Goal: Information Seeking & Learning: Learn about a topic

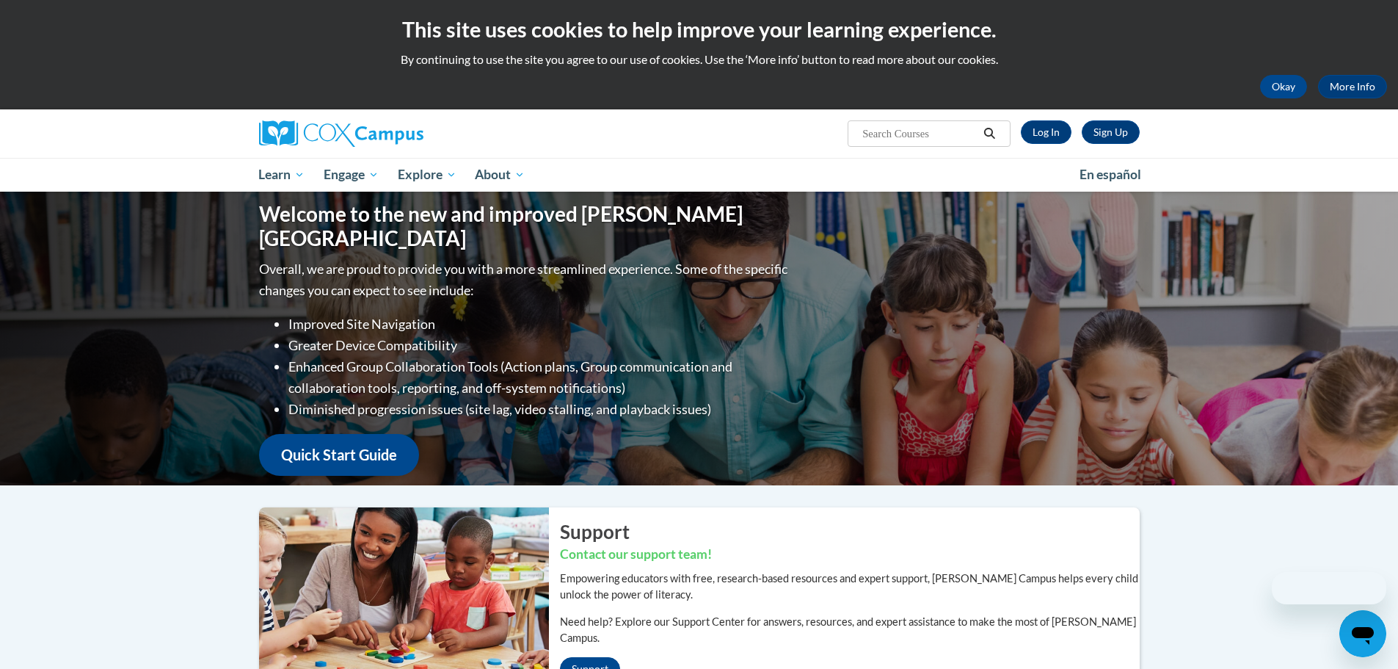
drag, startPoint x: 1257, startPoint y: 317, endPoint x: 1378, endPoint y: 247, distance: 140.1
drag, startPoint x: 1378, startPoint y: 247, endPoint x: 1046, endPoint y: 135, distance: 350.1
click at [1046, 135] on link "Log In" at bounding box center [1046, 131] width 51 height 23
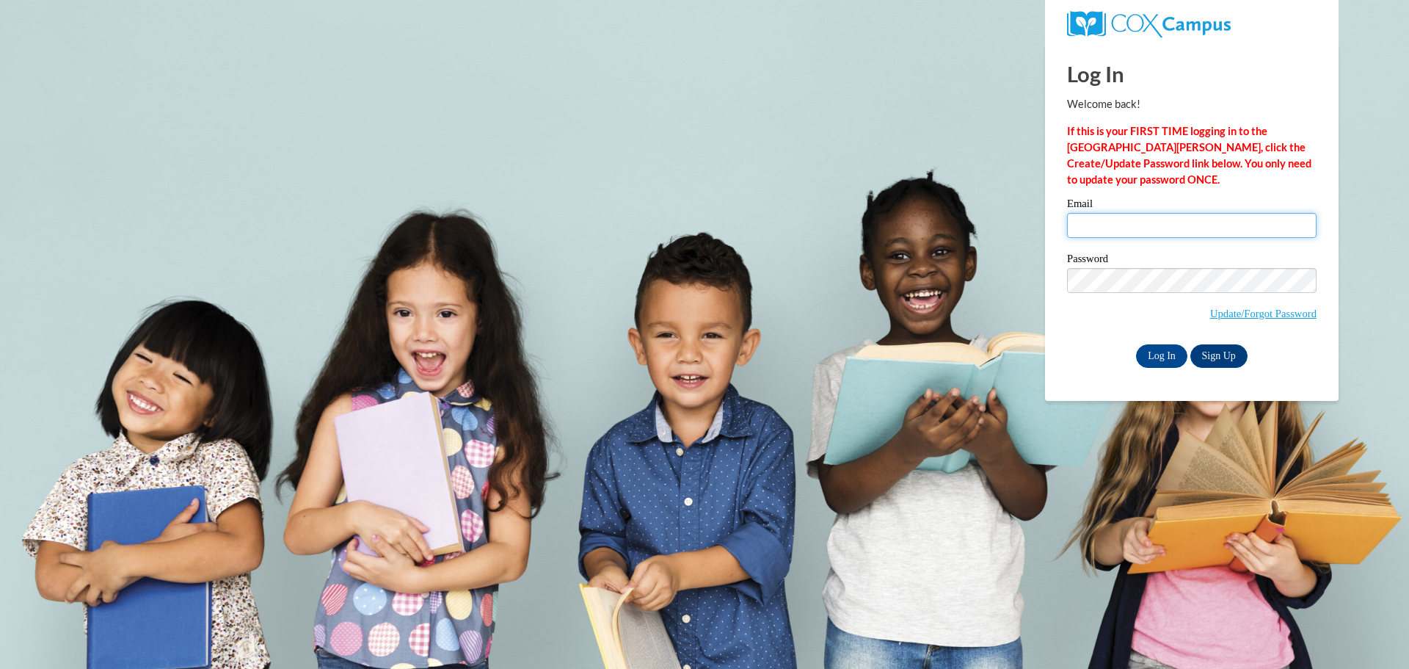
click at [1142, 229] on input "Email" at bounding box center [1192, 225] width 250 height 25
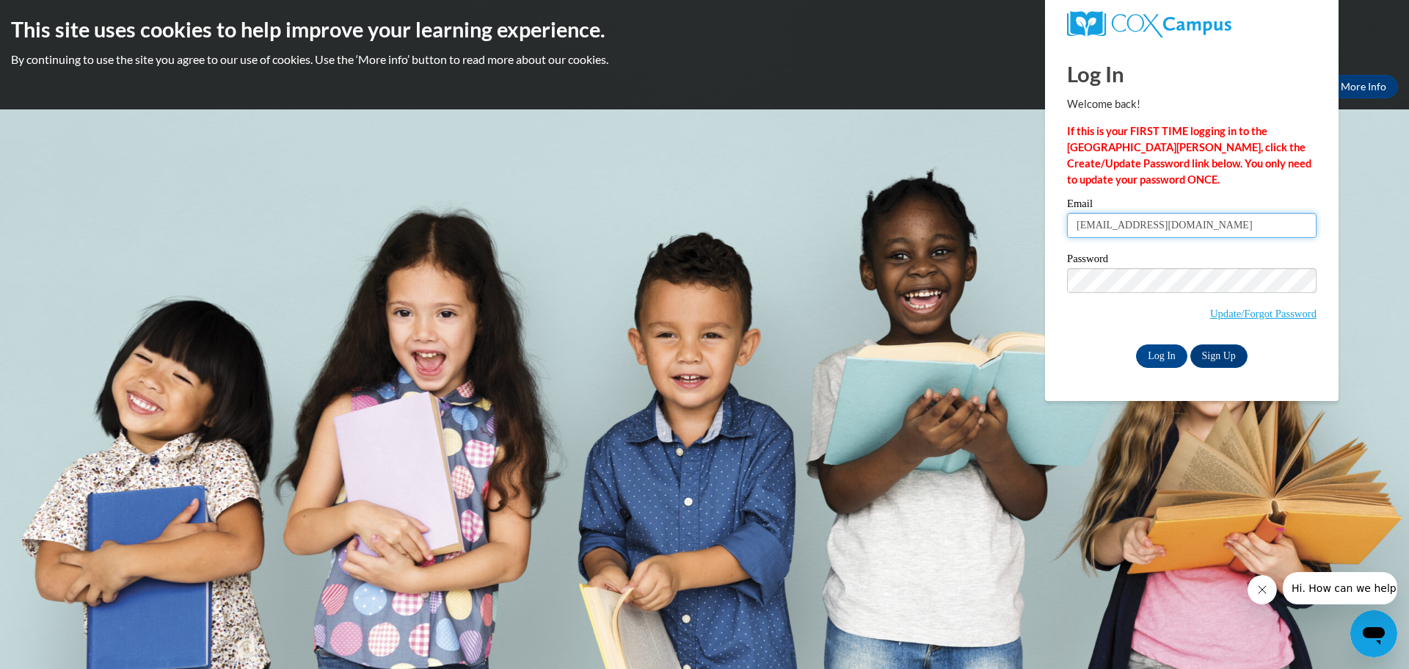
drag, startPoint x: 1153, startPoint y: 231, endPoint x: 911, endPoint y: 264, distance: 244.5
click at [911, 264] on body "This site uses cookies to help improve your learning experience. By continuing …" at bounding box center [704, 334] width 1409 height 669
paste input "LoriH"
type input "[EMAIL_ADDRESS][DOMAIN_NAME]"
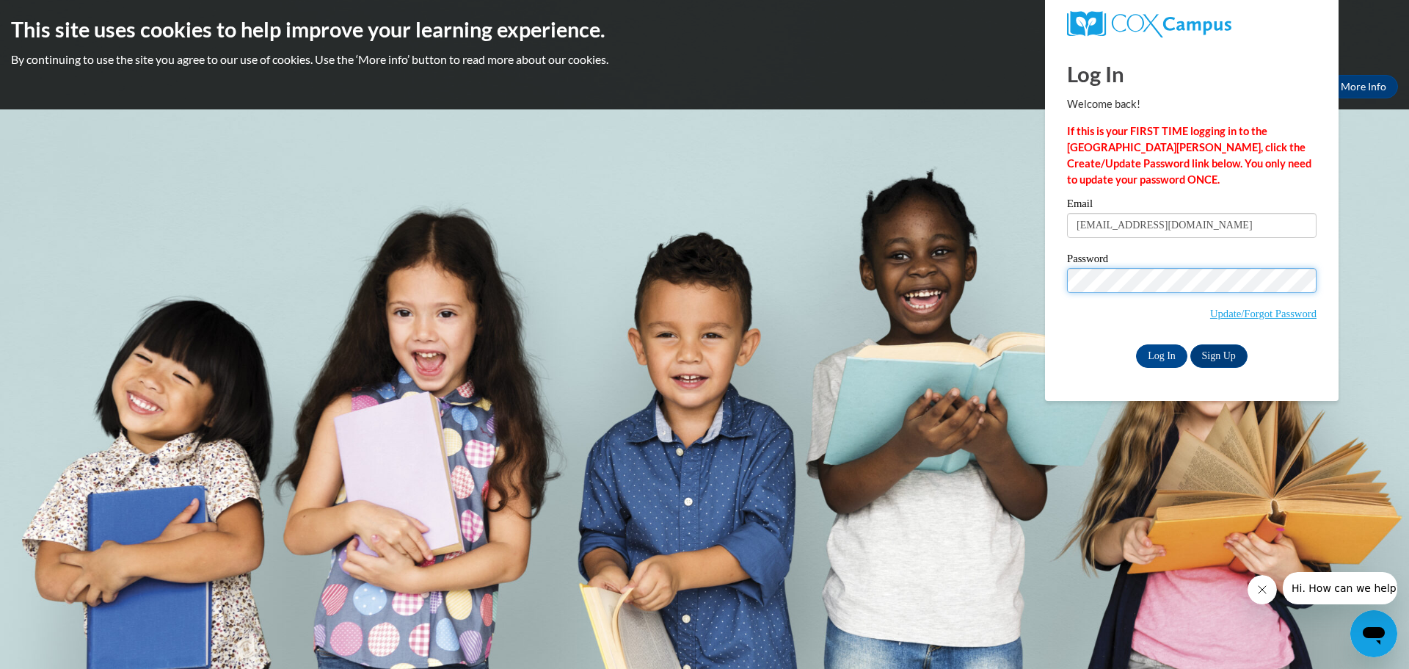
click at [1136, 344] on input "Log In" at bounding box center [1161, 355] width 51 height 23
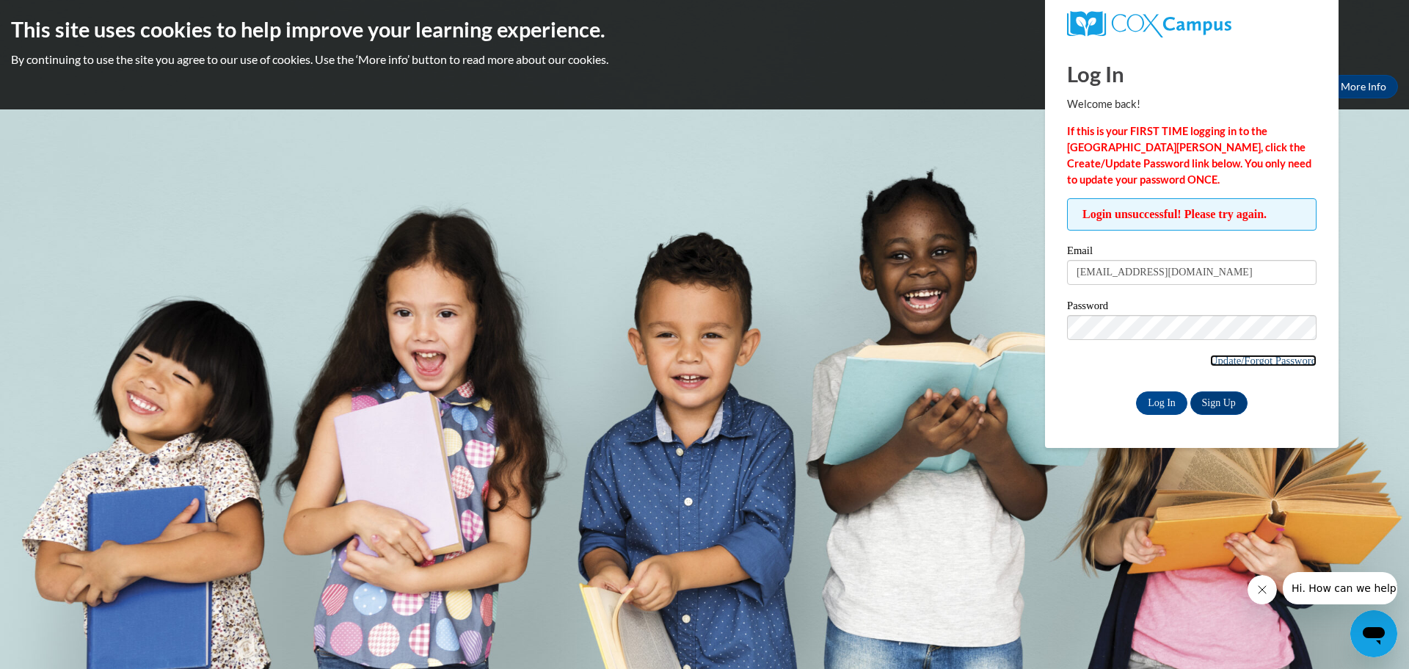
click at [1261, 363] on link "Update/Forgot Password" at bounding box center [1264, 361] width 106 height 12
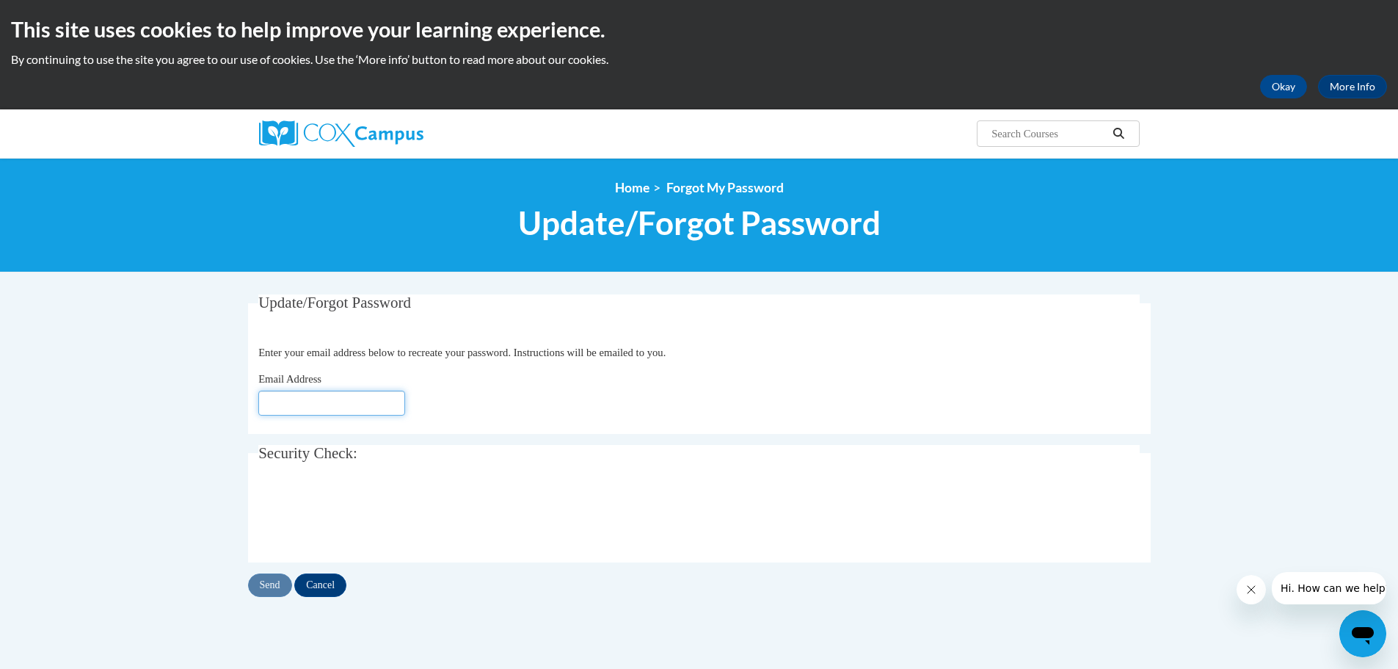
click at [312, 409] on input "Email Address" at bounding box center [331, 403] width 147 height 25
paste input "[EMAIL_ADDRESS][DOMAIN_NAME]"
type input "[EMAIL_ADDRESS][DOMAIN_NAME]"
click button "Refresh captcha" at bounding box center [0, 0] width 0 height 0
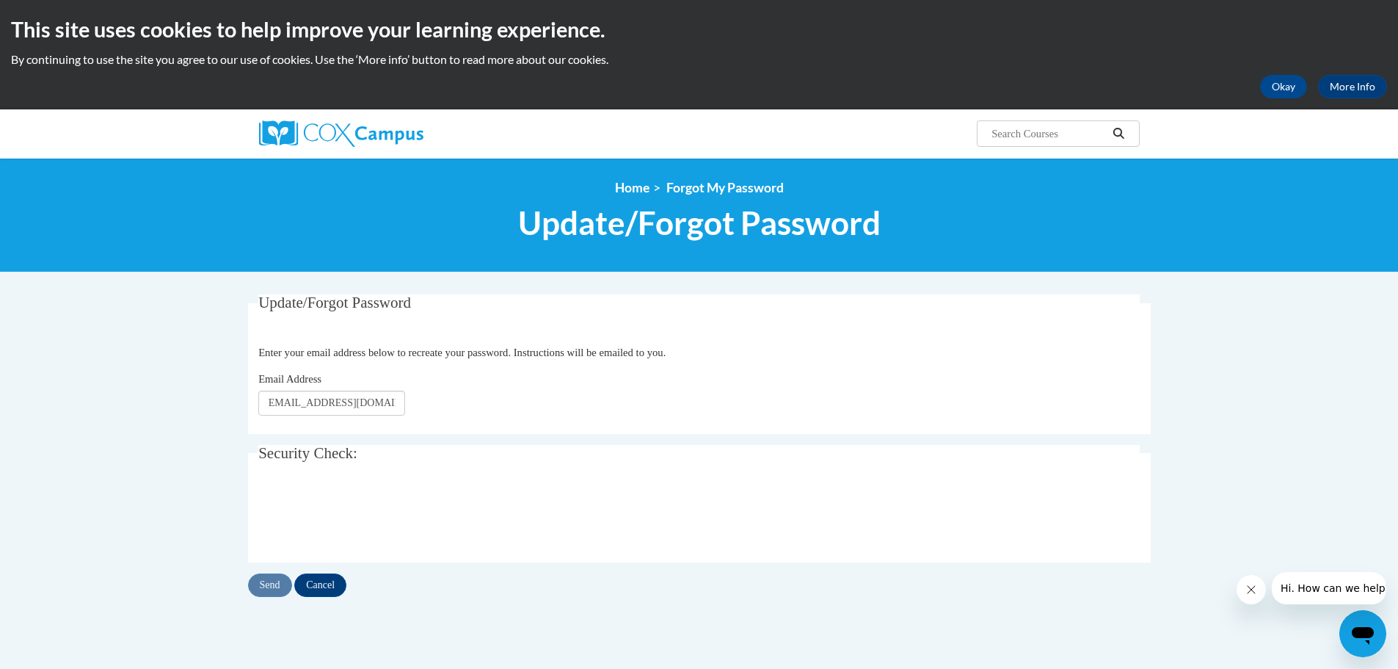
scroll to position [0, 0]
click at [272, 584] on input "Send" at bounding box center [270, 584] width 44 height 23
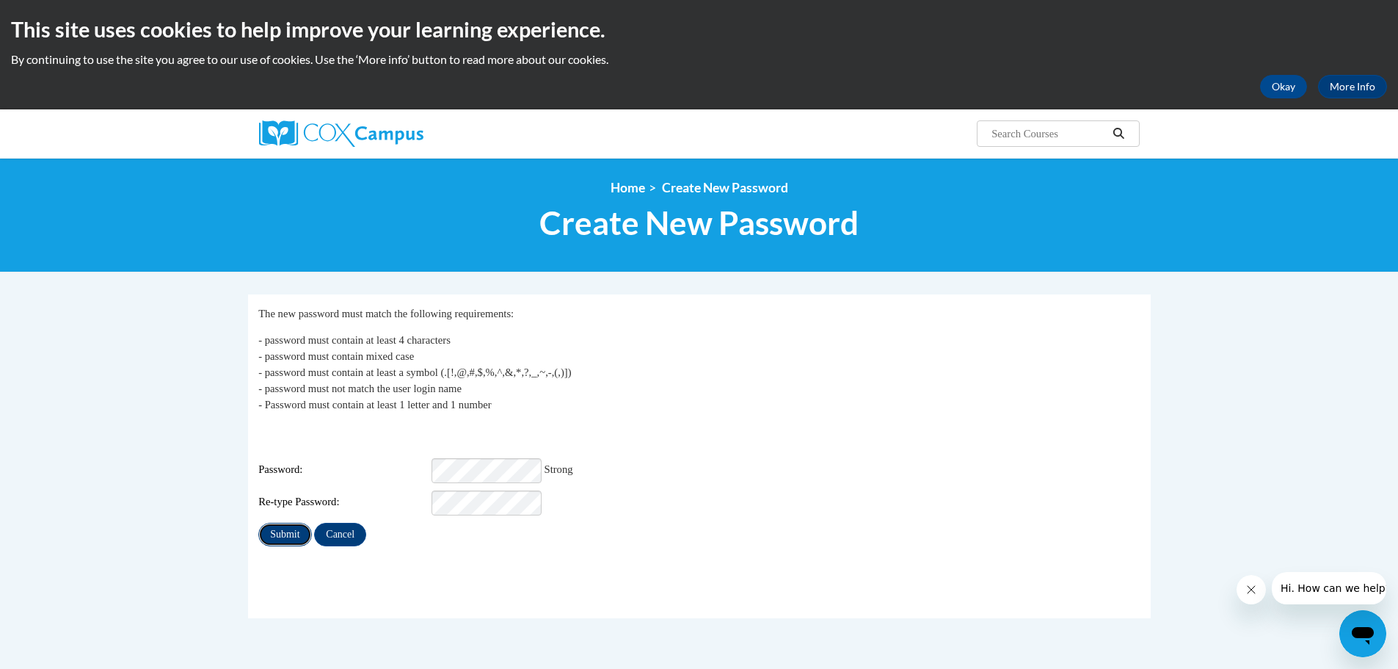
click at [284, 523] on input "Submit" at bounding box center [284, 534] width 53 height 23
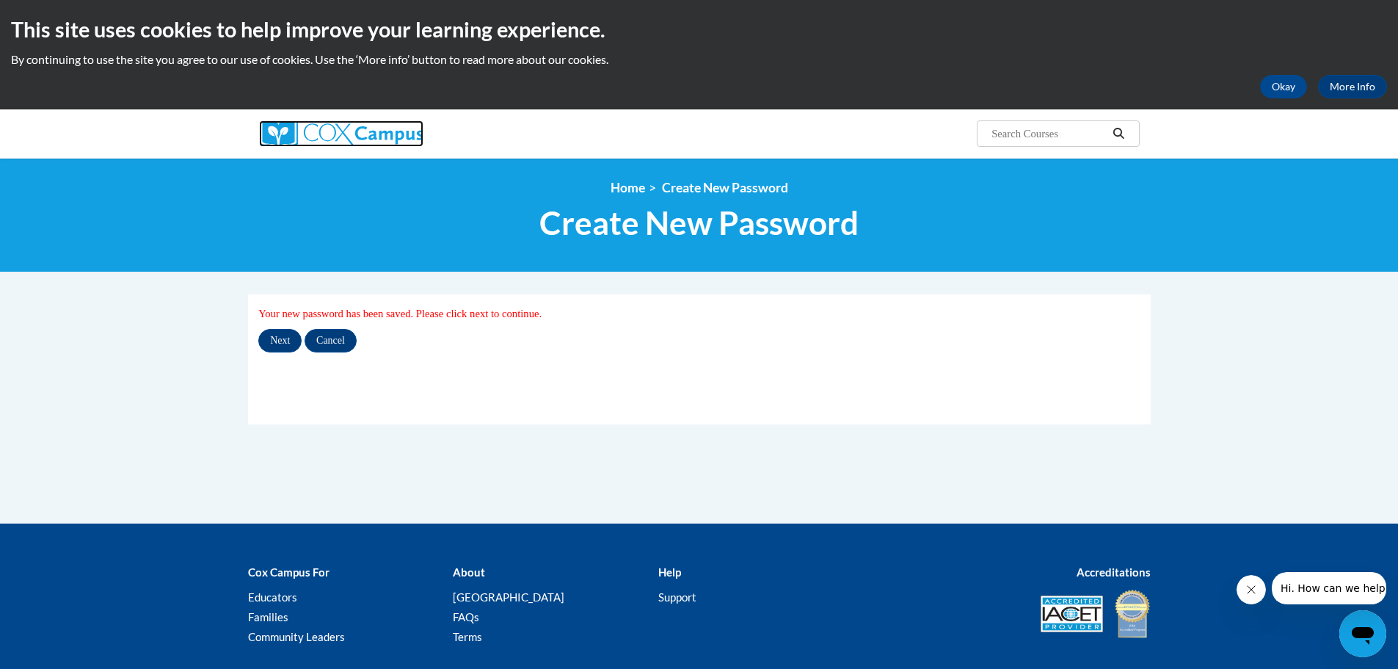
click at [377, 126] on img at bounding box center [341, 133] width 164 height 26
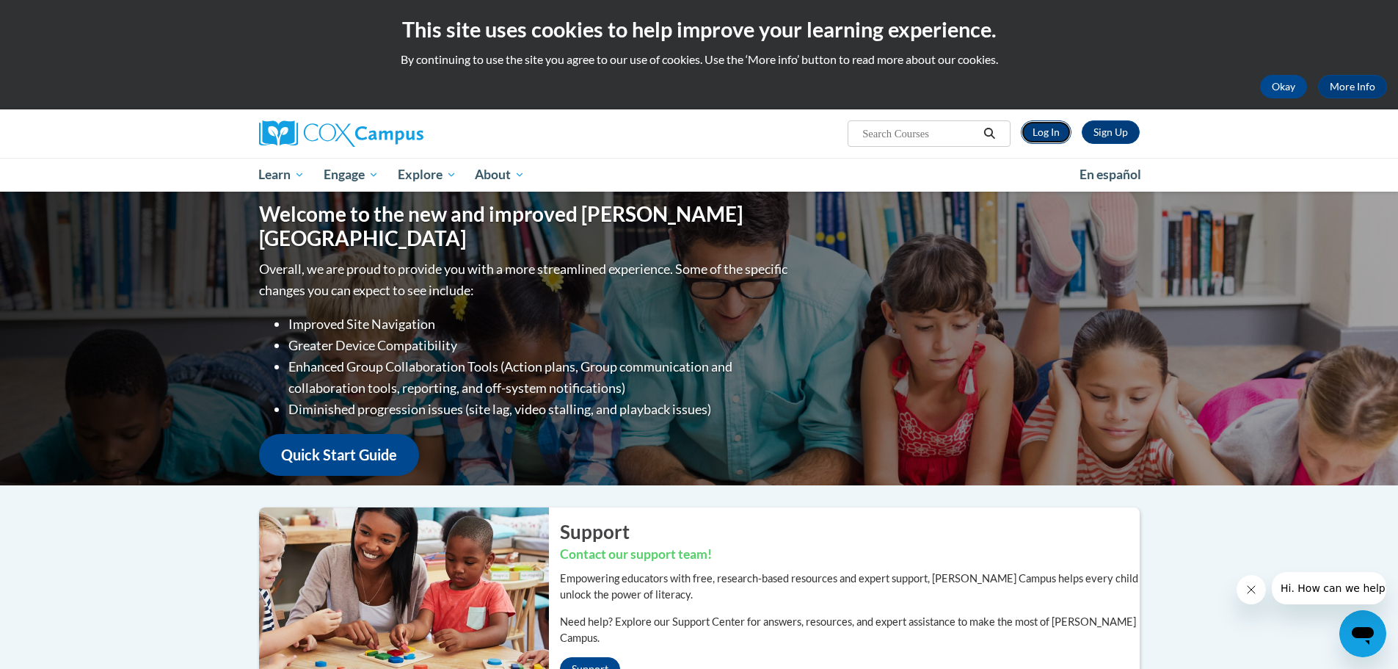
click at [1046, 134] on link "Log In" at bounding box center [1046, 131] width 51 height 23
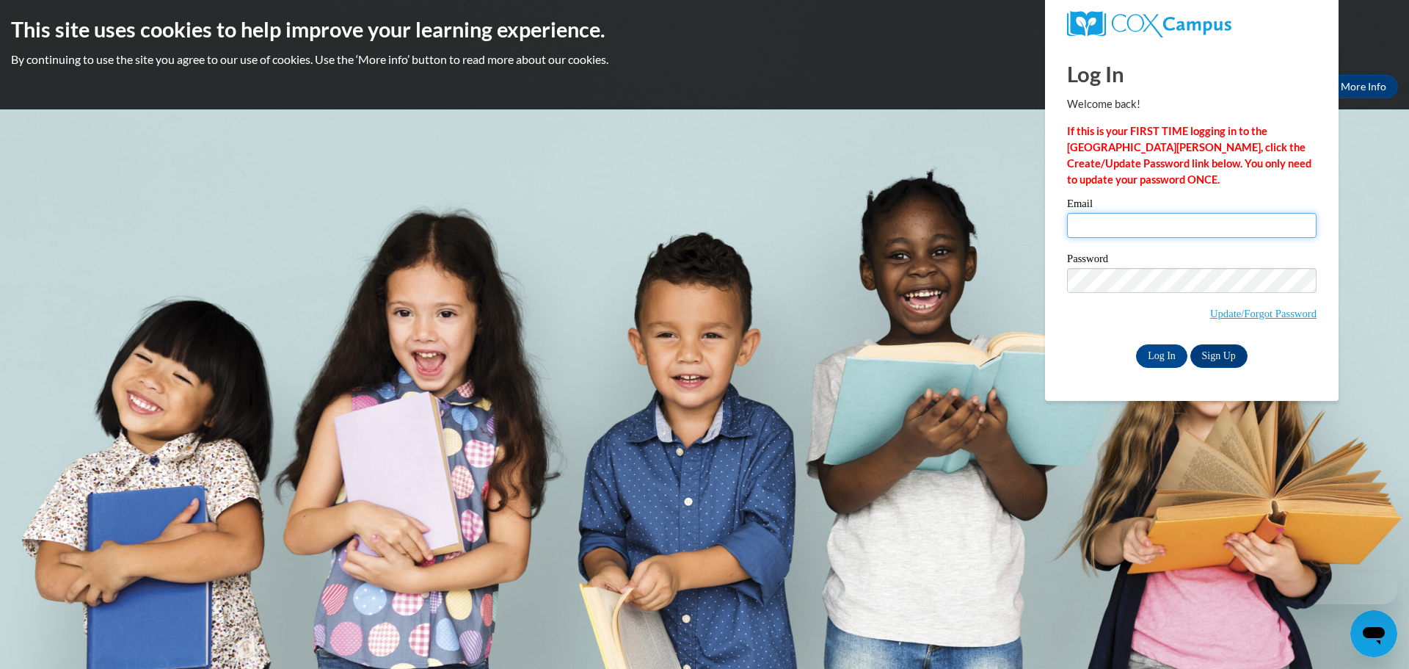
click at [1099, 218] on input "Email" at bounding box center [1192, 225] width 250 height 25
paste input "LoriHa@sjcs-savannahga.org"
type input "LoriHa@sjcs-savannahga.org"
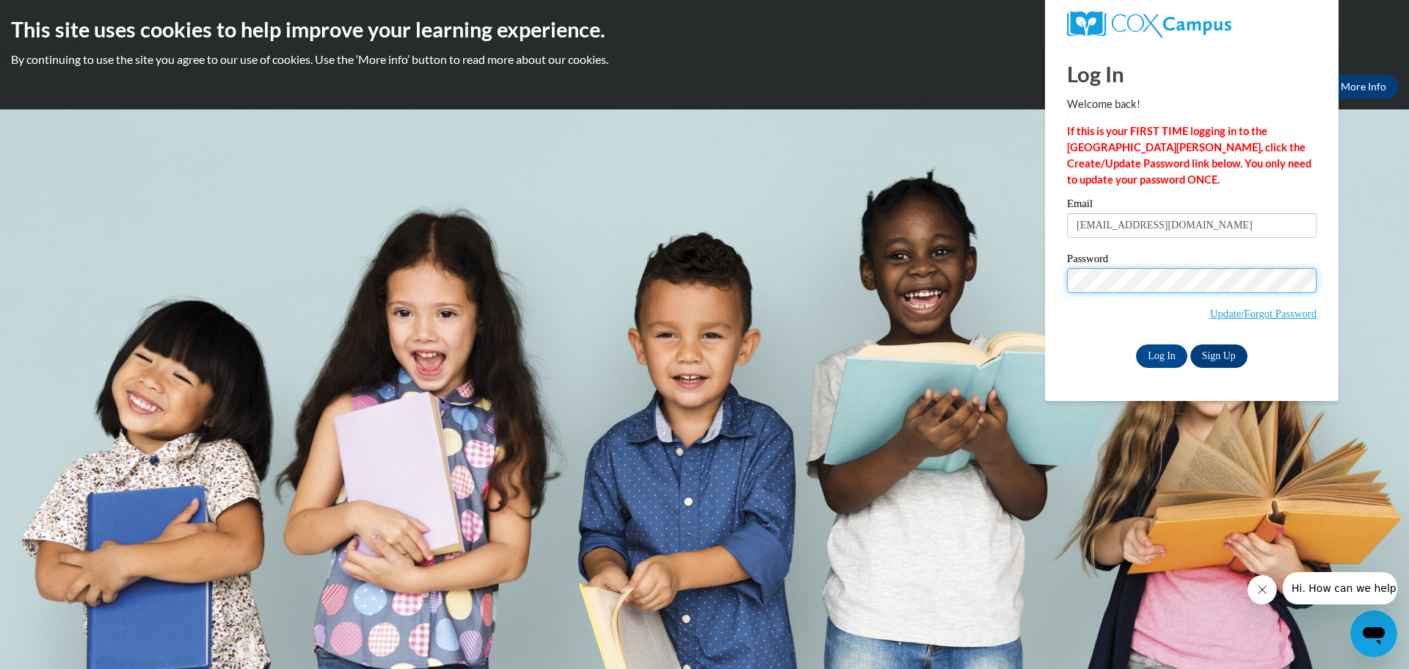
click at [1136, 344] on input "Log In" at bounding box center [1161, 355] width 51 height 23
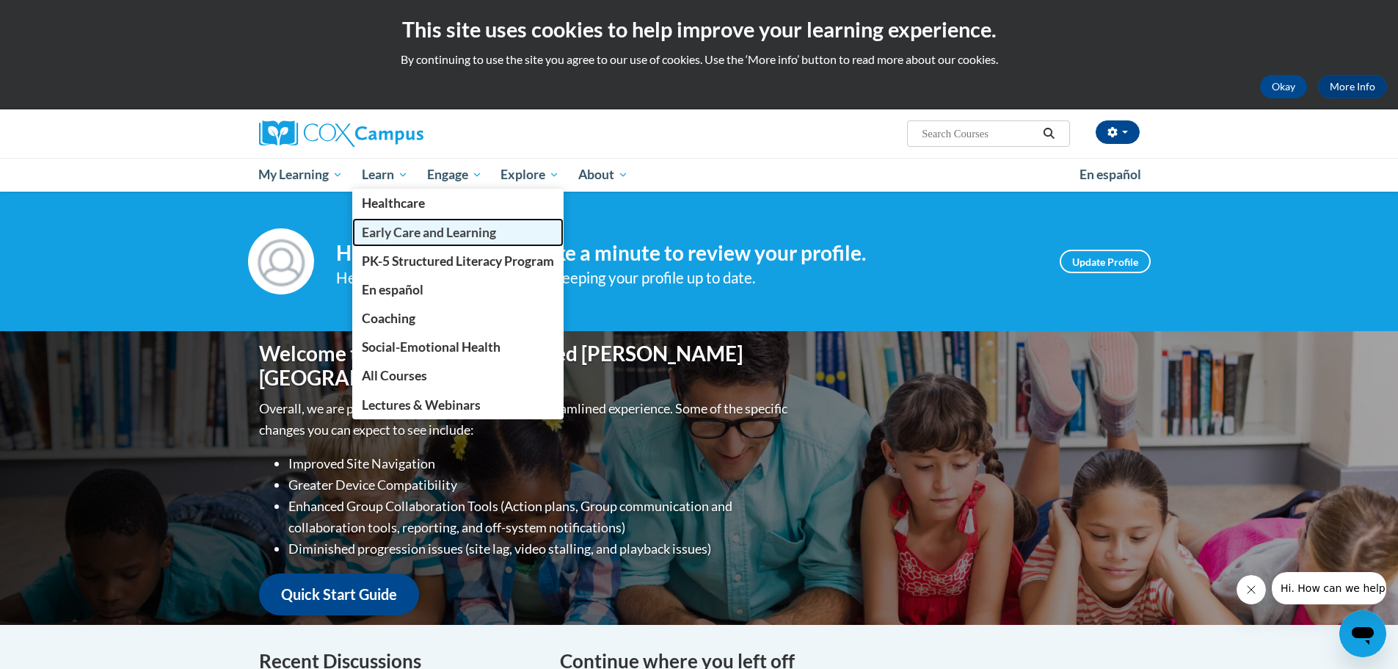
click at [411, 233] on span "Early Care and Learning" at bounding box center [429, 232] width 134 height 15
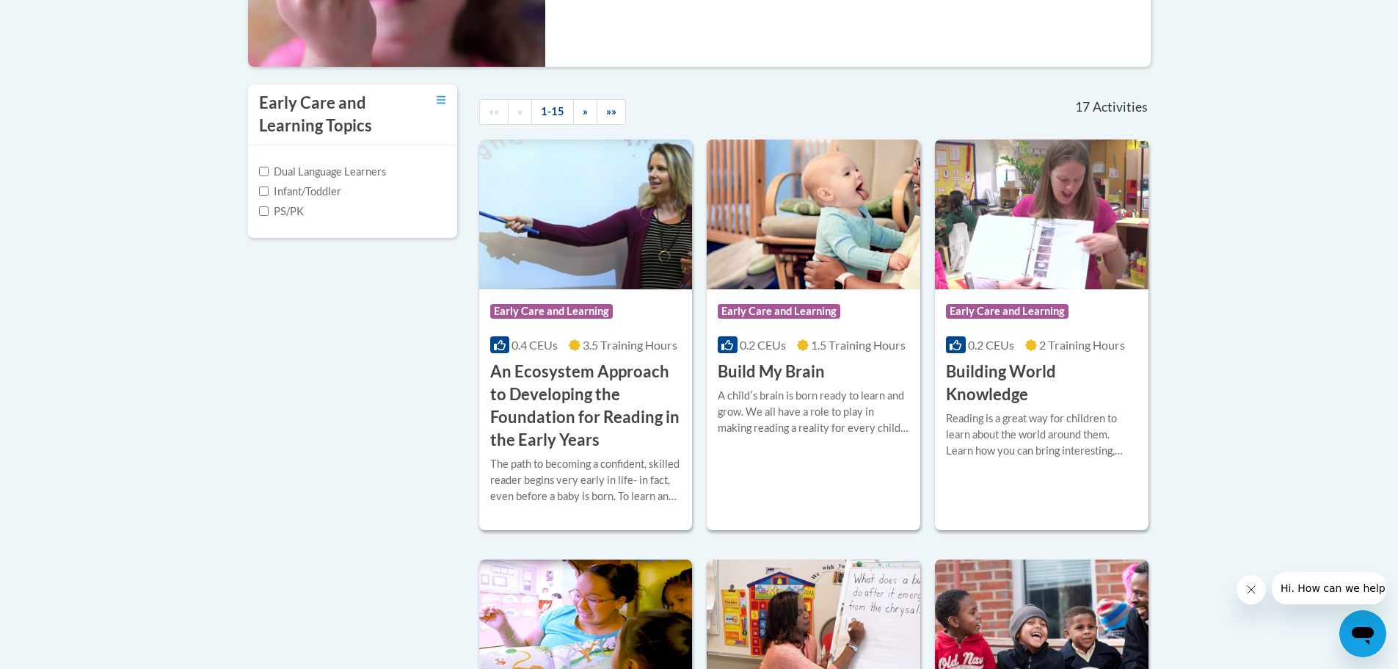
scroll to position [440, 0]
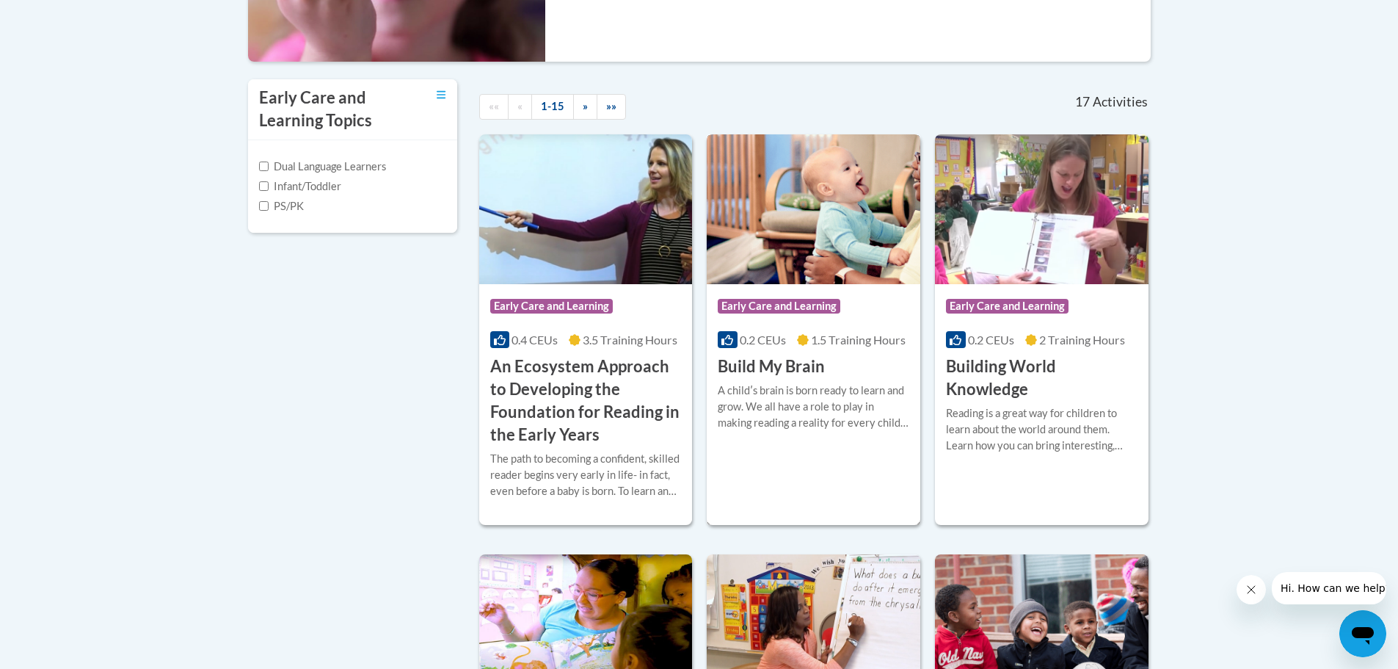
click at [780, 372] on h3 "Build My Brain" at bounding box center [771, 366] width 107 height 23
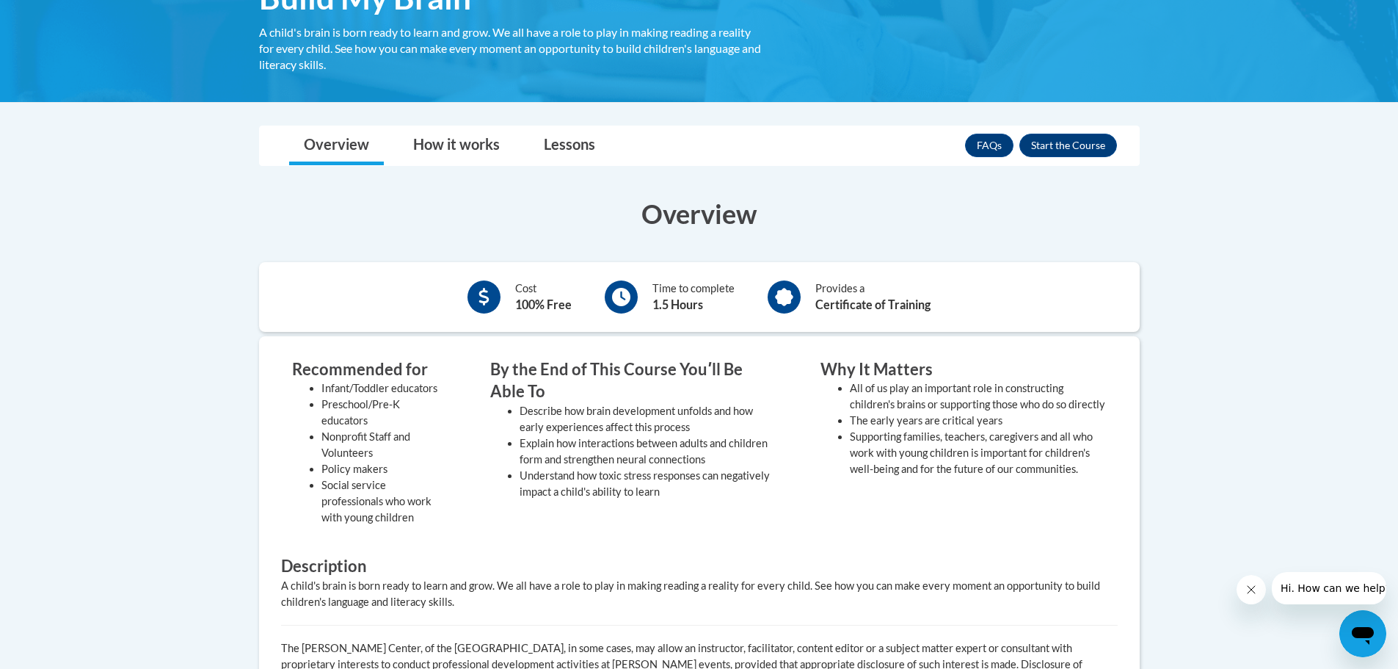
scroll to position [294, 0]
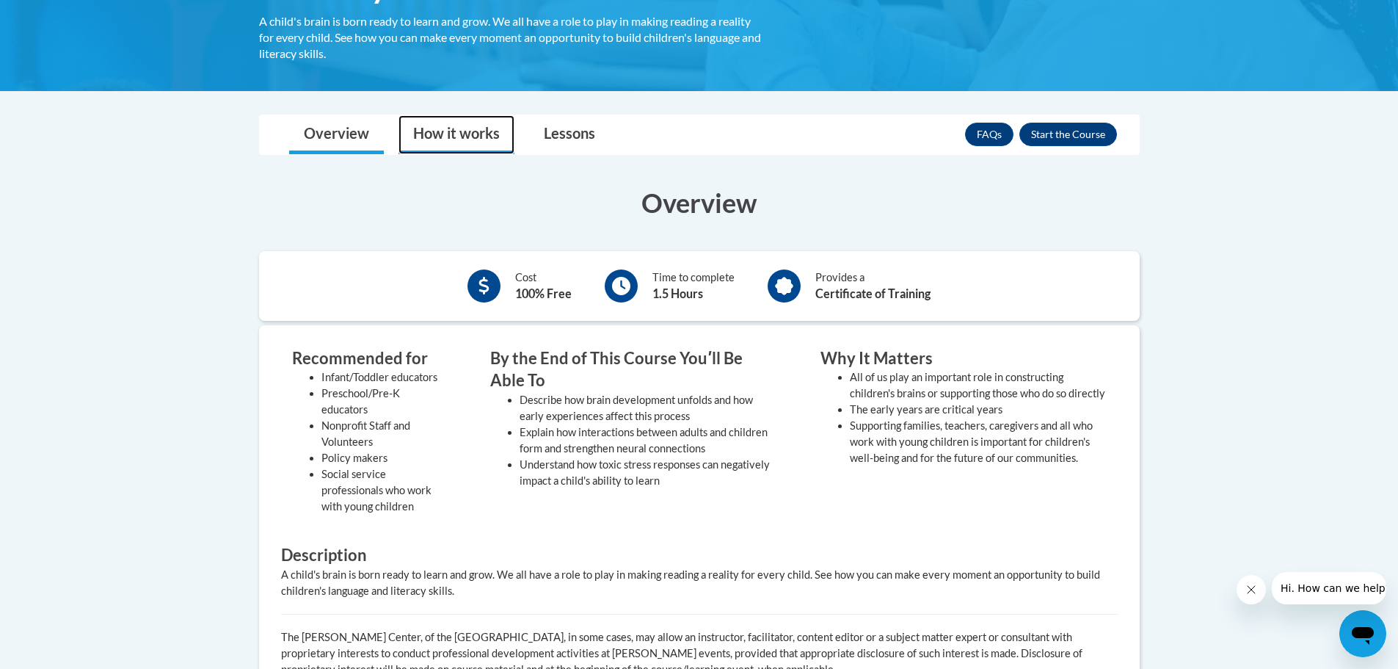
click at [449, 135] on link "How it works" at bounding box center [457, 134] width 116 height 39
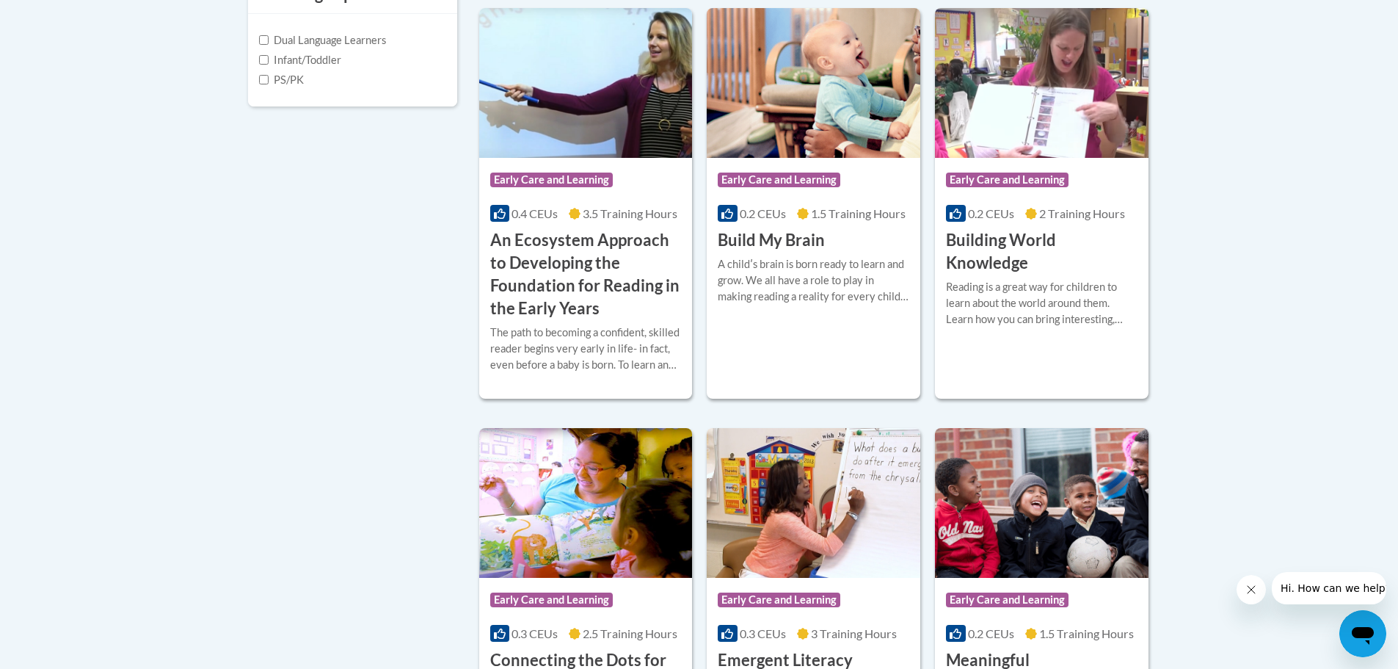
scroll to position [587, 0]
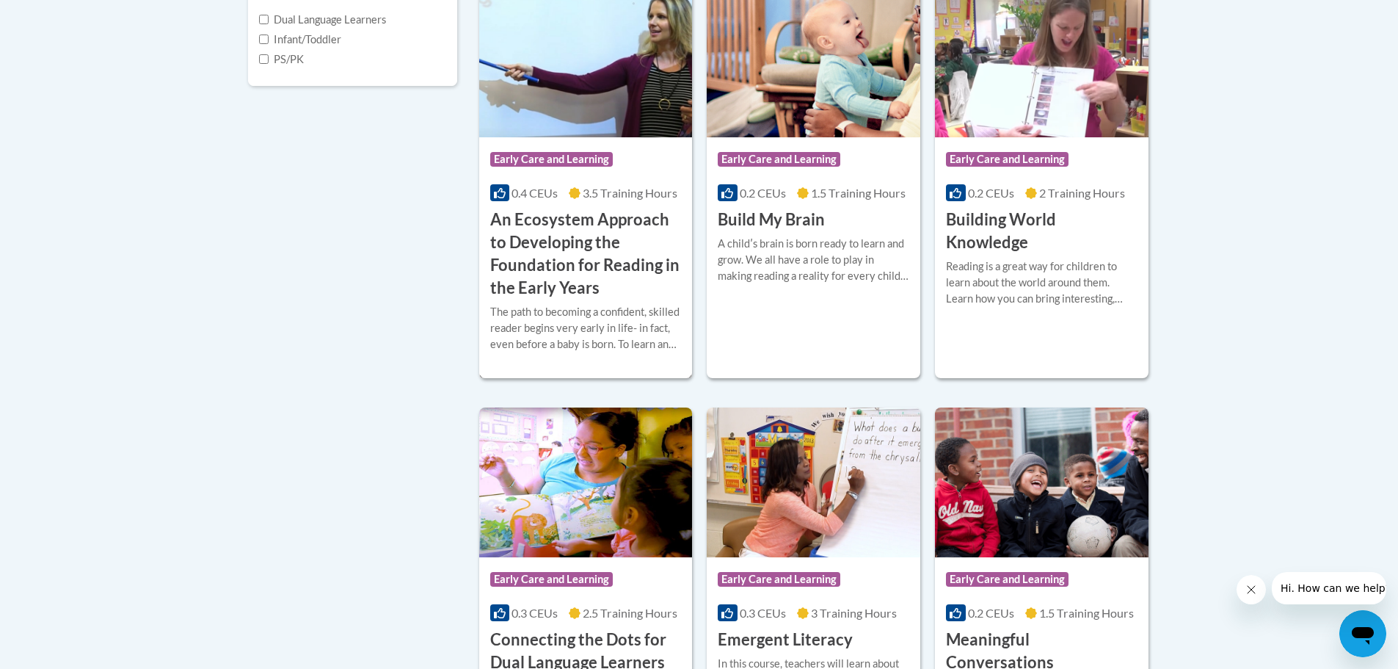
click at [523, 240] on h3 "An Ecosystem Approach to Developing the Foundation for Reading in the Early Yea…" at bounding box center [586, 253] width 192 height 90
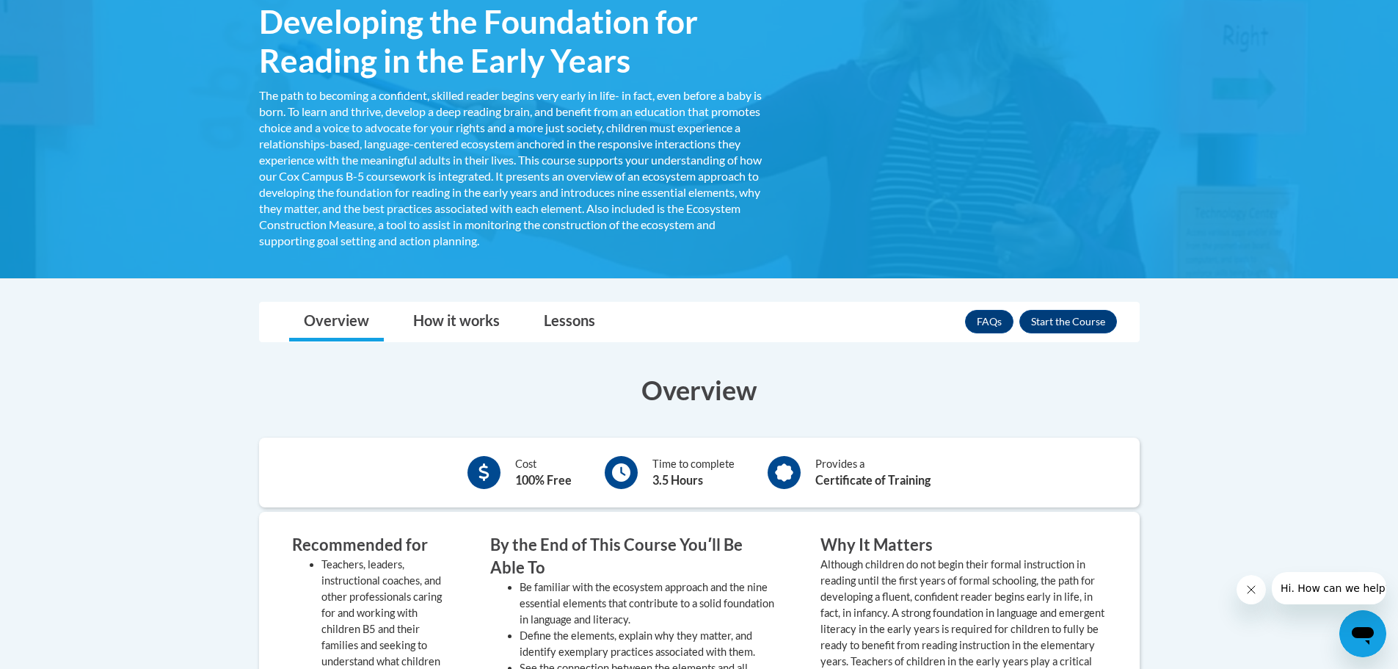
scroll to position [294, 0]
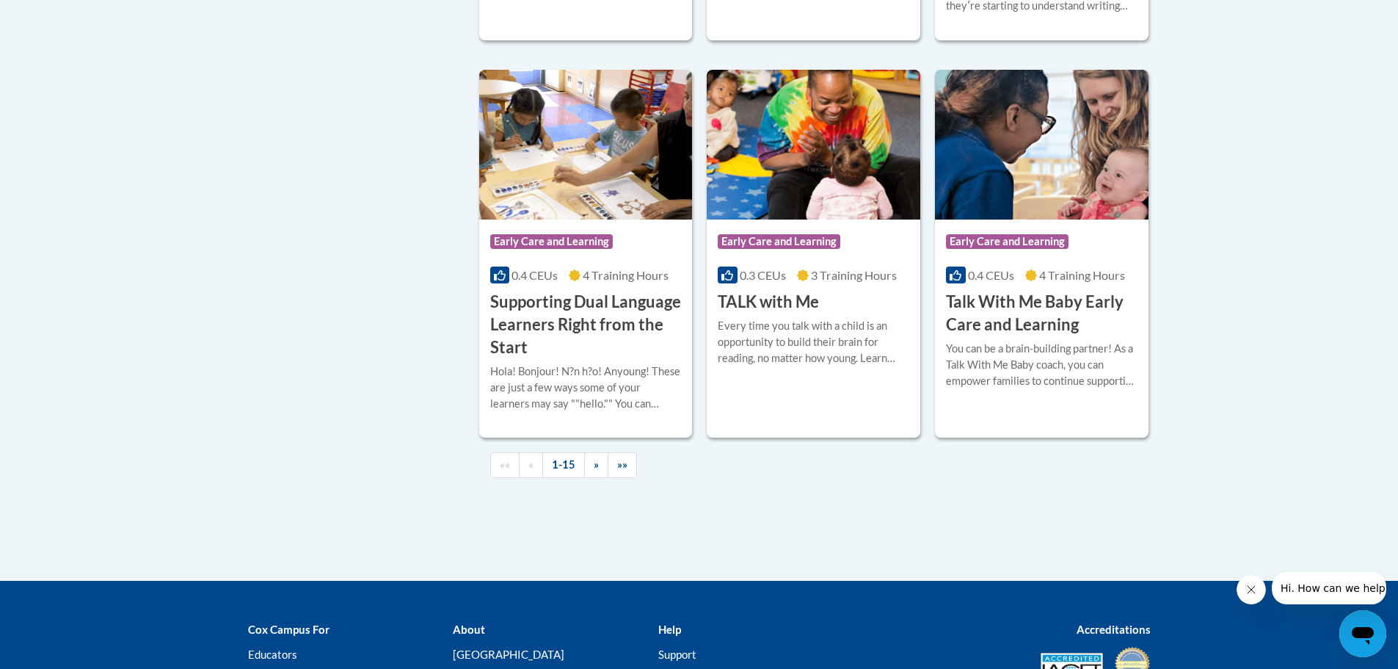
scroll to position [2129, 0]
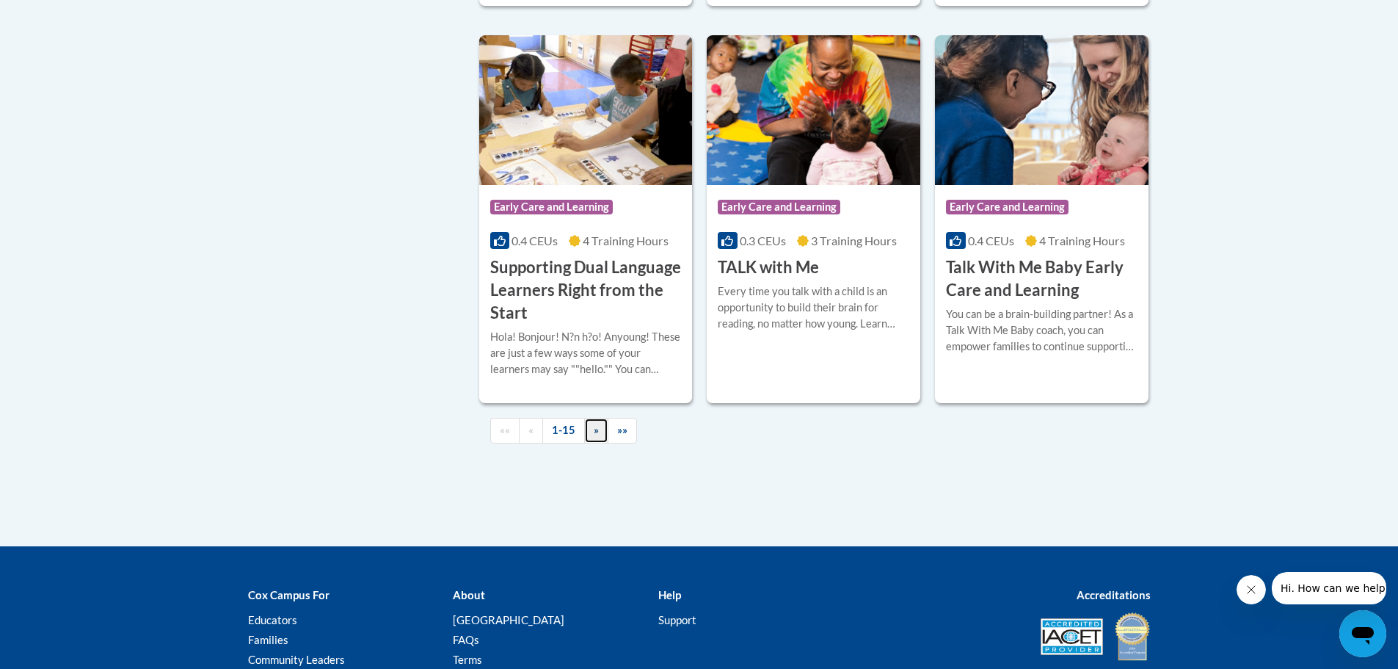
click at [598, 443] on link "»" at bounding box center [596, 431] width 24 height 26
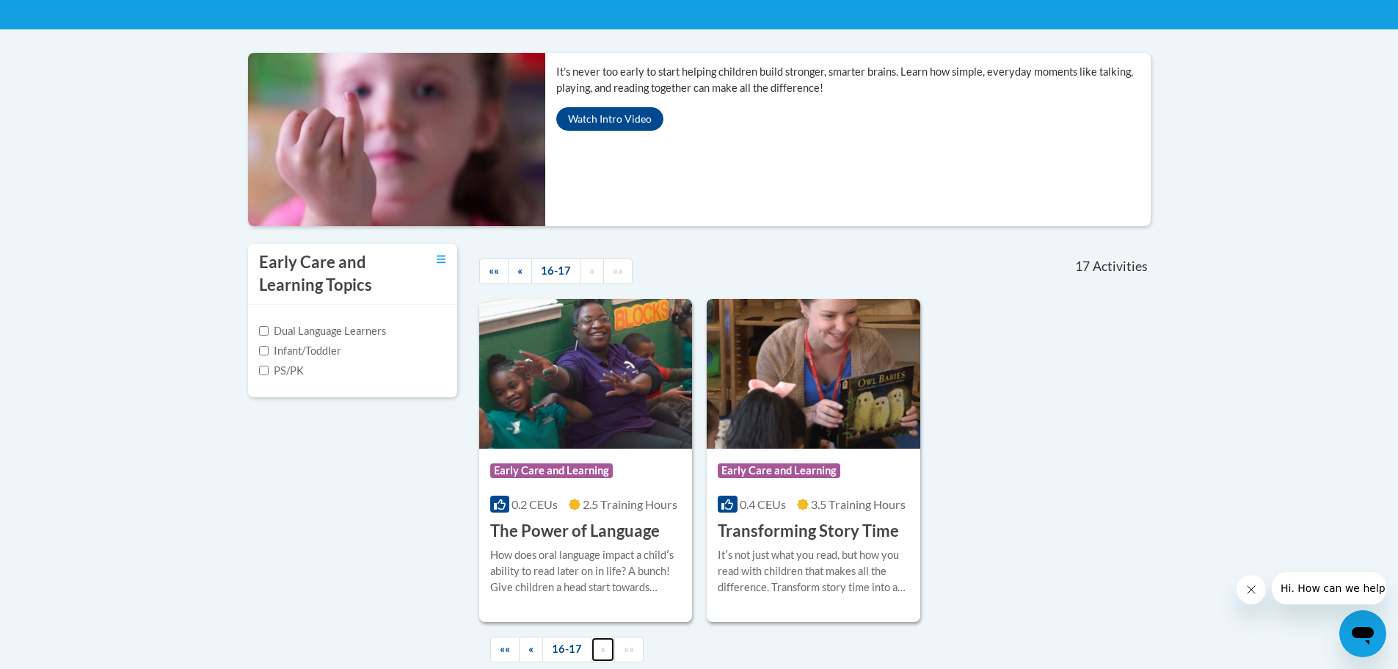
scroll to position [320, 0]
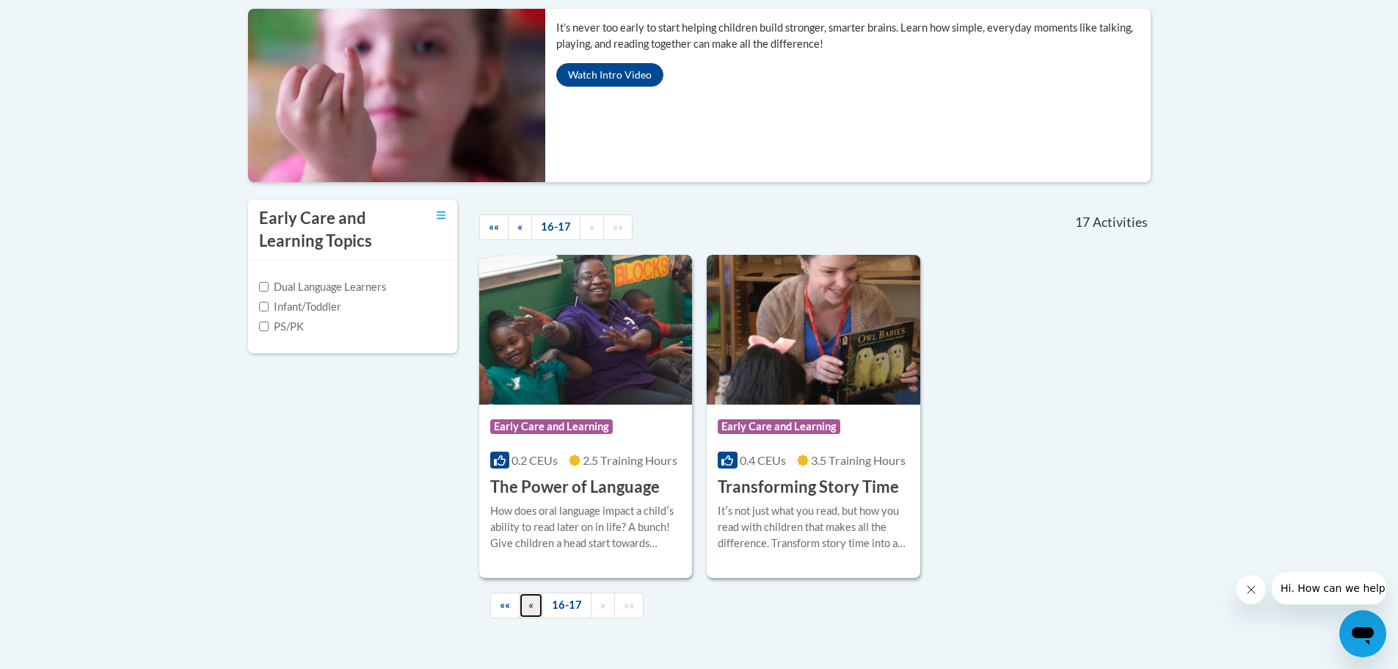
click at [532, 606] on span "«" at bounding box center [531, 604] width 5 height 12
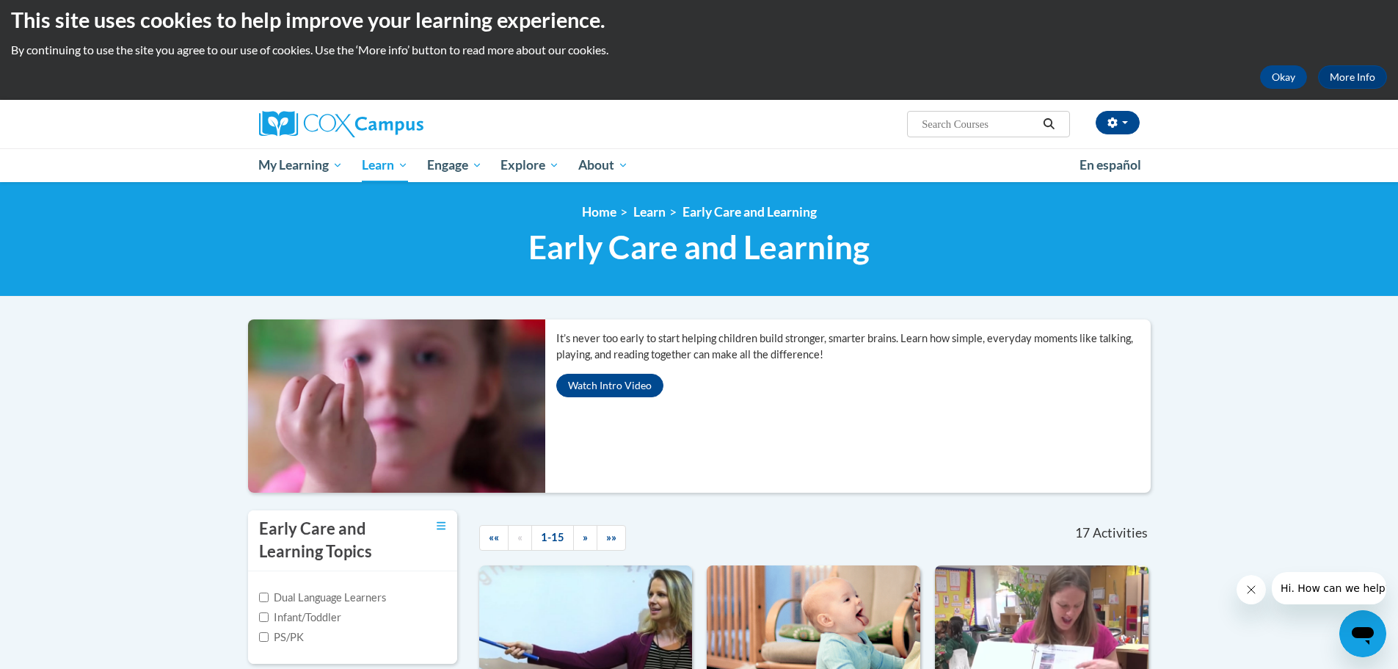
scroll to position [0, 0]
